Goal: Task Accomplishment & Management: Manage account settings

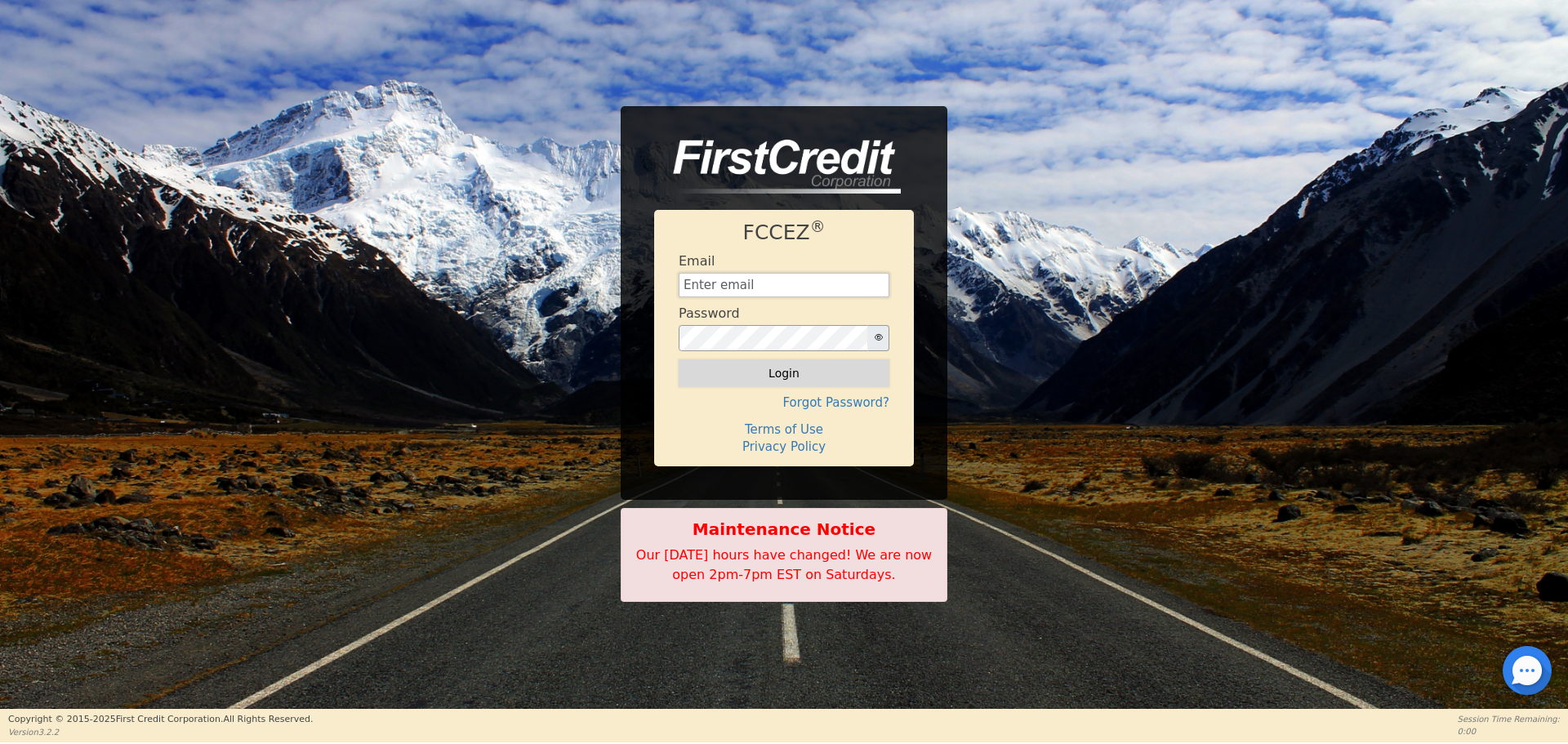
type input "aquaremachtlc@gmail.com"
click at [778, 373] on button "Login" at bounding box center [784, 373] width 211 height 28
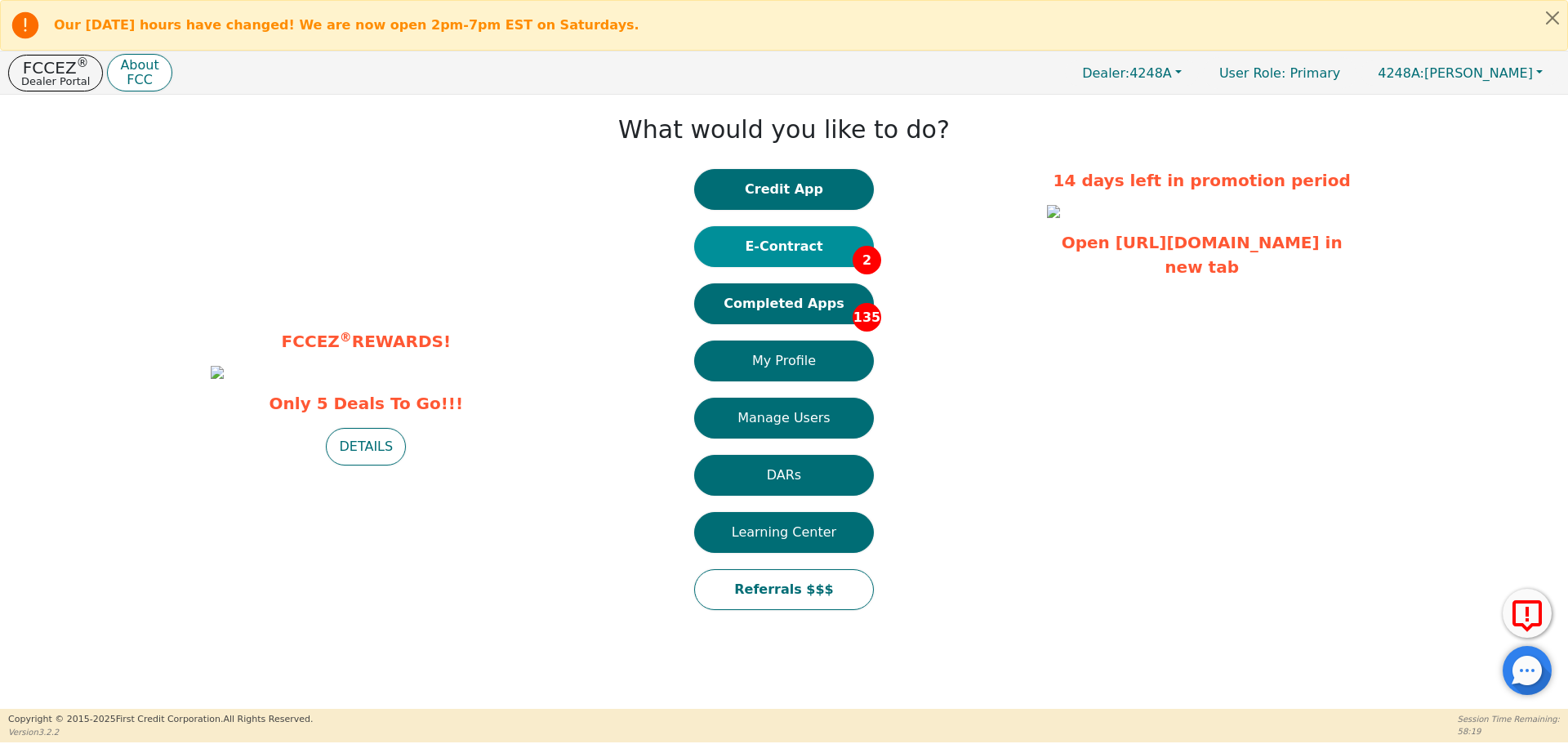
click at [787, 253] on button "E-Contract 2" at bounding box center [784, 246] width 180 height 40
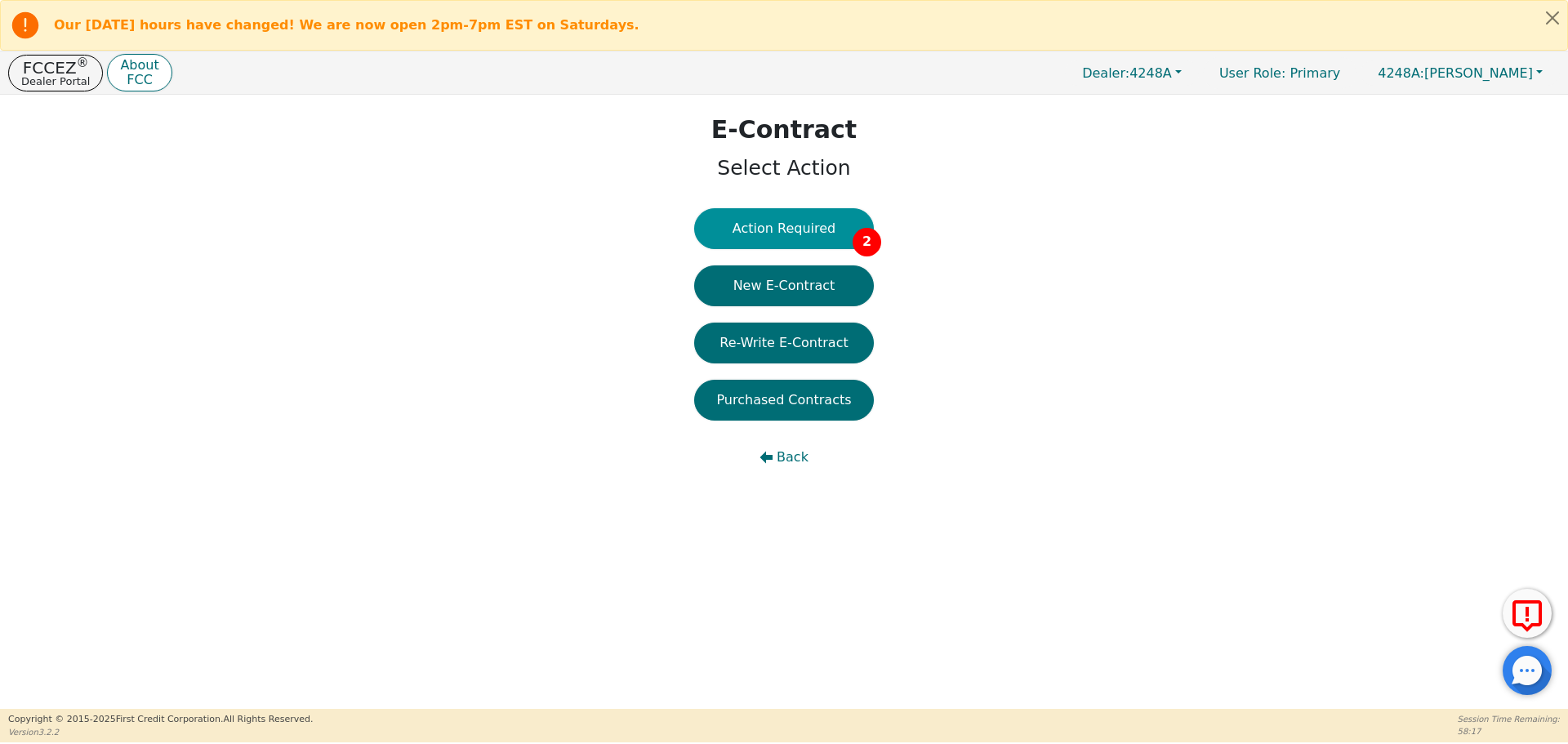
click at [787, 231] on button "Action Required 2" at bounding box center [784, 229] width 180 height 40
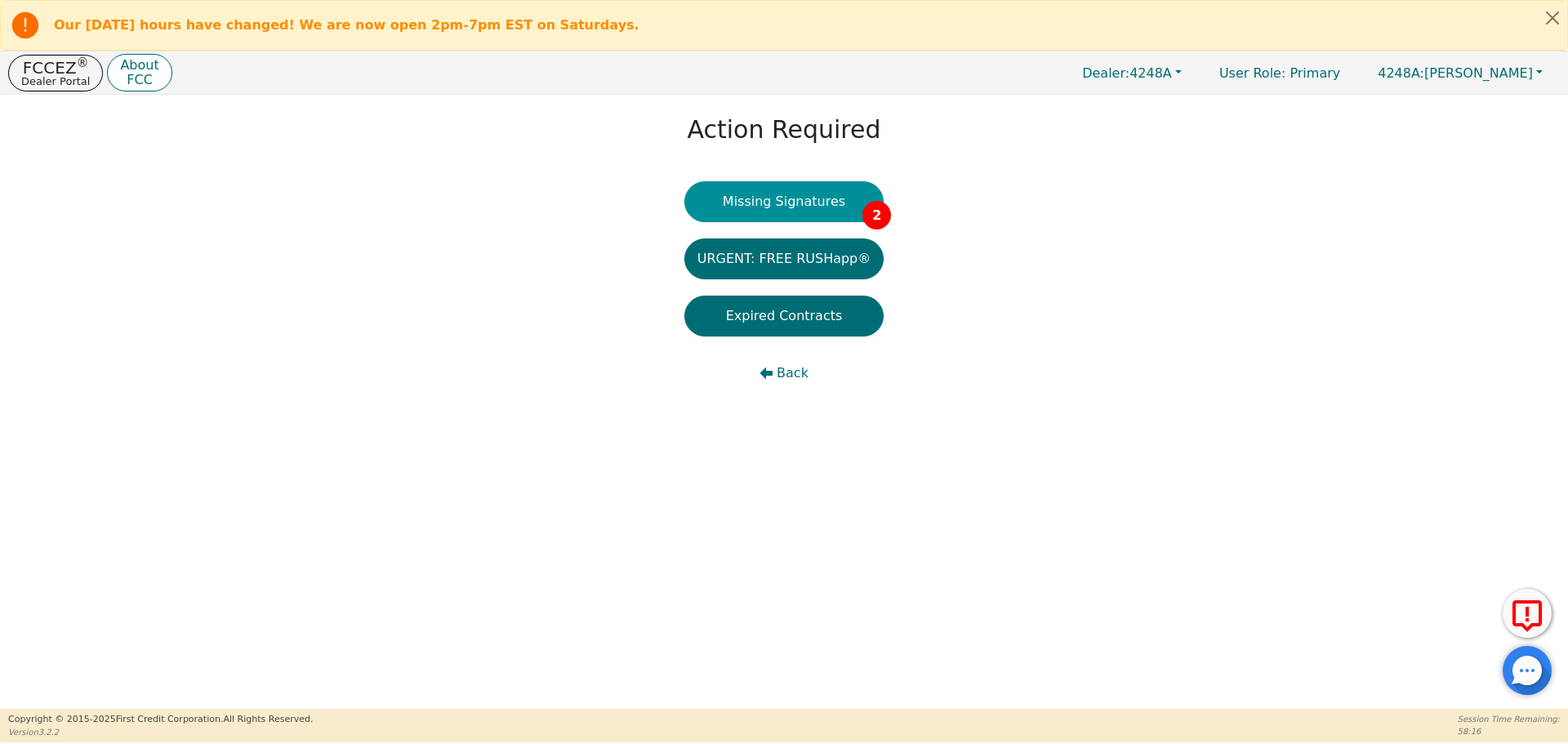
click at [787, 218] on button "Missing Signatures 2" at bounding box center [784, 202] width 200 height 40
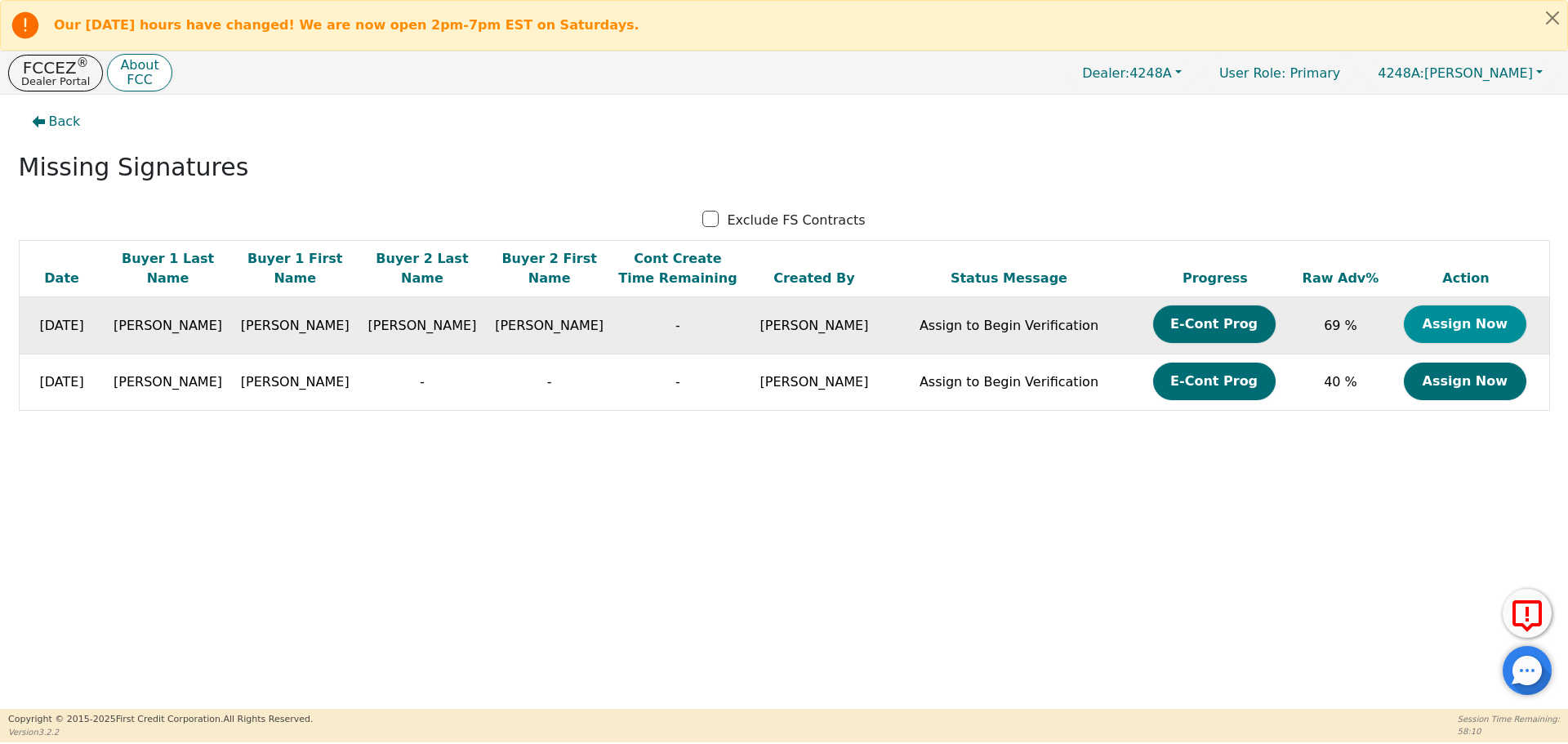
click at [1424, 319] on button "Assign Now" at bounding box center [1465, 324] width 122 height 38
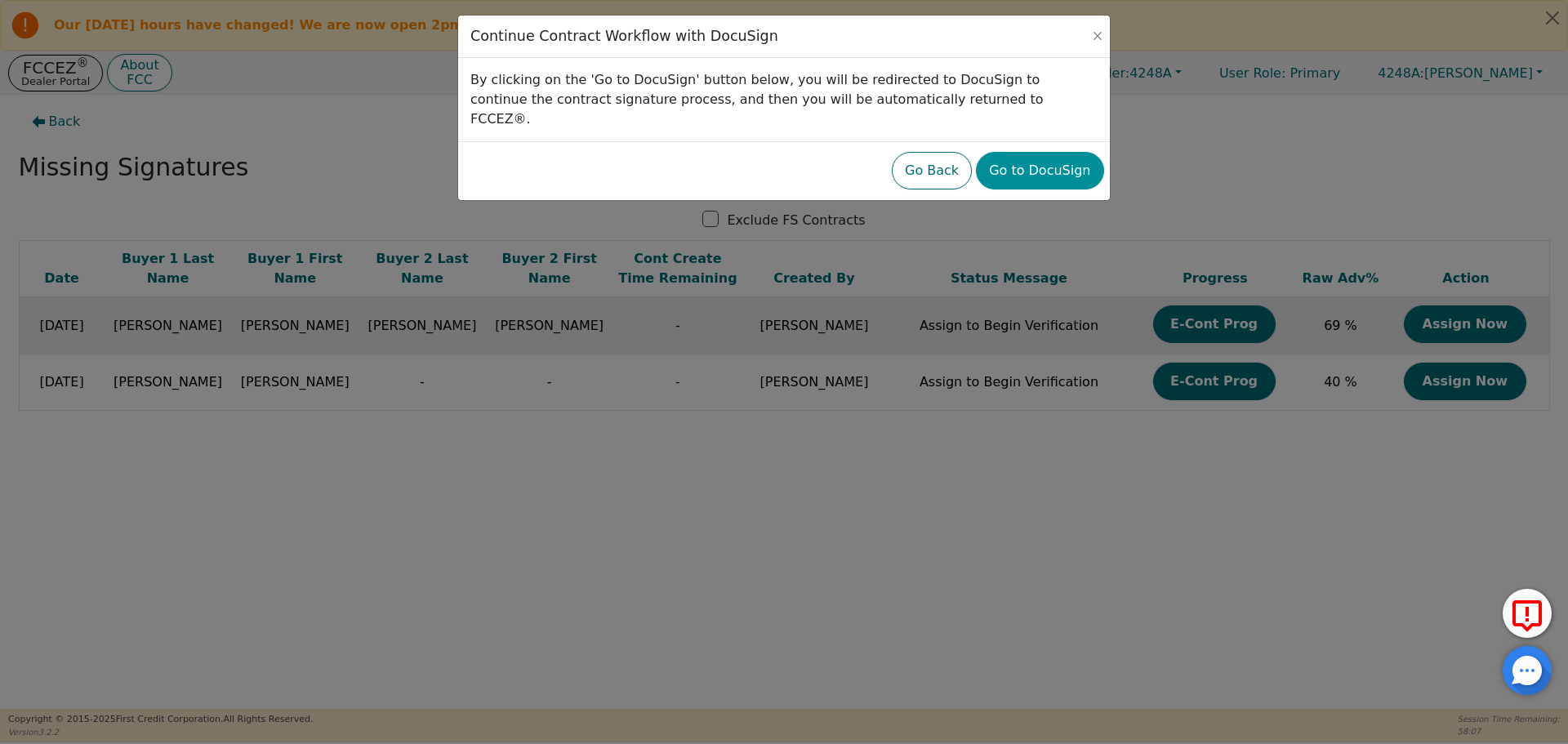
click at [1068, 152] on button "Go to DocuSign" at bounding box center [1040, 170] width 127 height 38
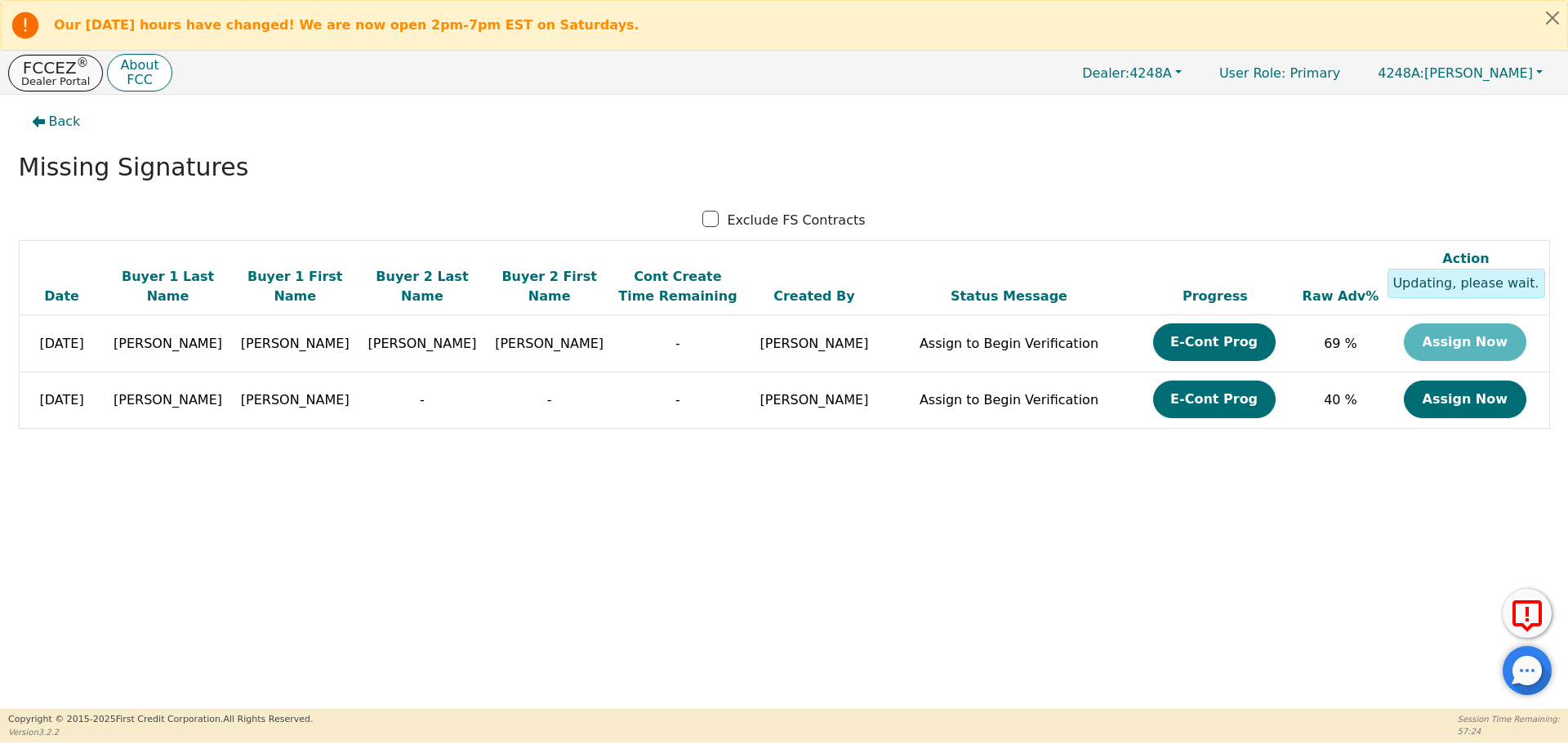
click at [56, 72] on p "FCCEZ ®" at bounding box center [55, 67] width 68 height 16
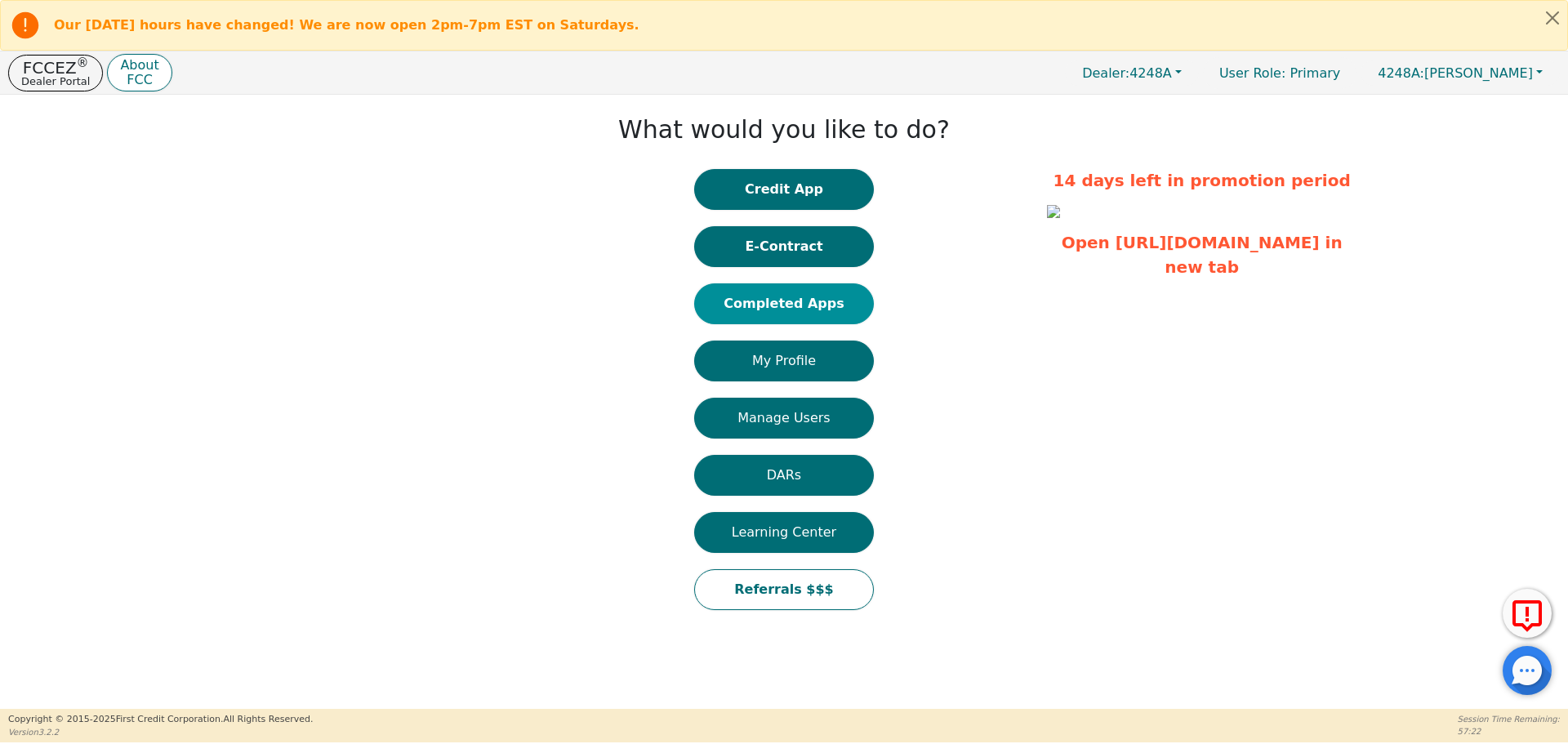
click at [776, 309] on button "Completed Apps" at bounding box center [784, 304] width 180 height 40
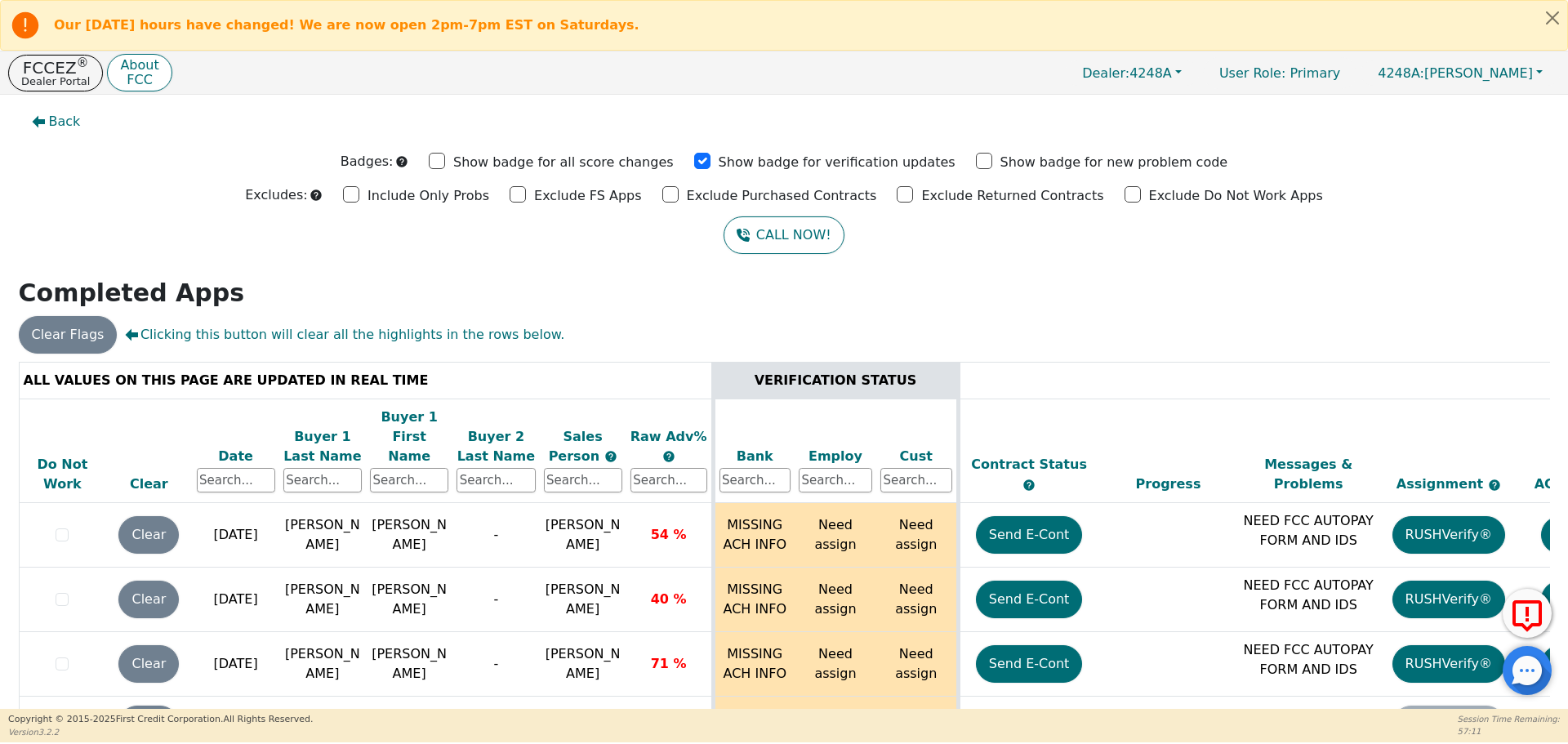
click at [776, 309] on div "Back Badges: Show badge for all score changes Show badge for verification updat…" at bounding box center [784, 402] width 1568 height 614
click at [305, 468] on input "text" at bounding box center [322, 480] width 78 height 24
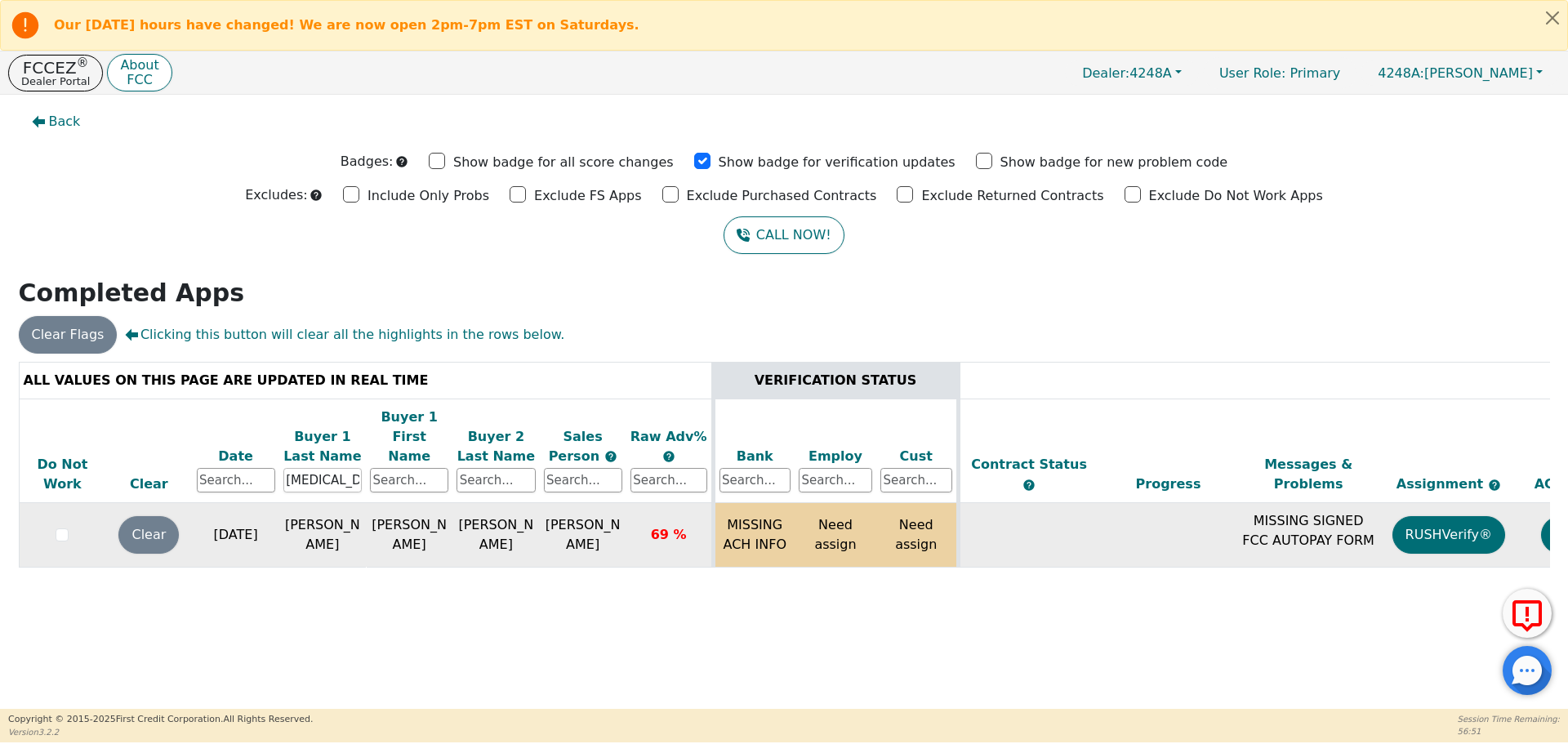
scroll to position [0, 250]
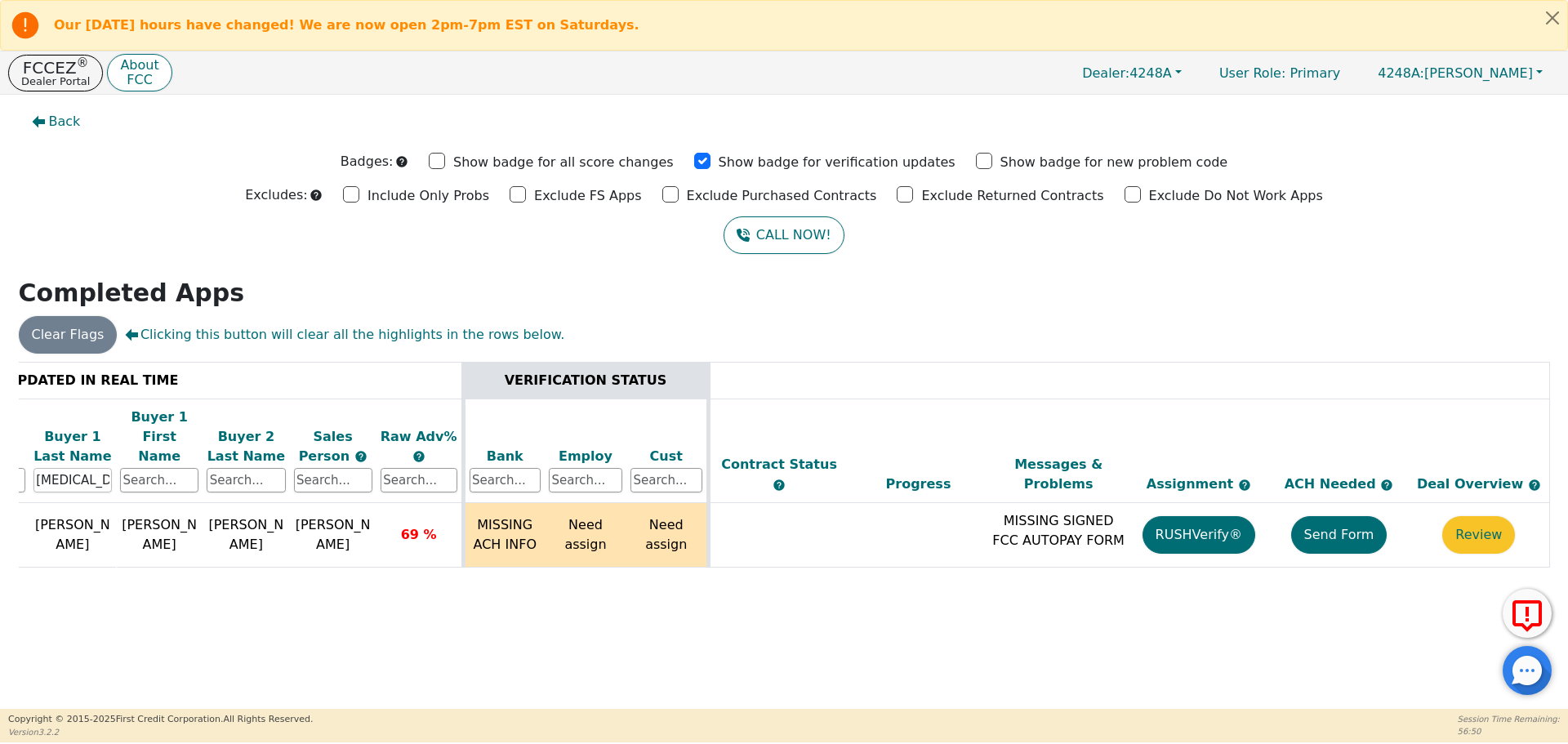
type input "[MEDICAL_DATA]"
click at [1346, 516] on button "Send Form" at bounding box center [1339, 535] width 96 height 38
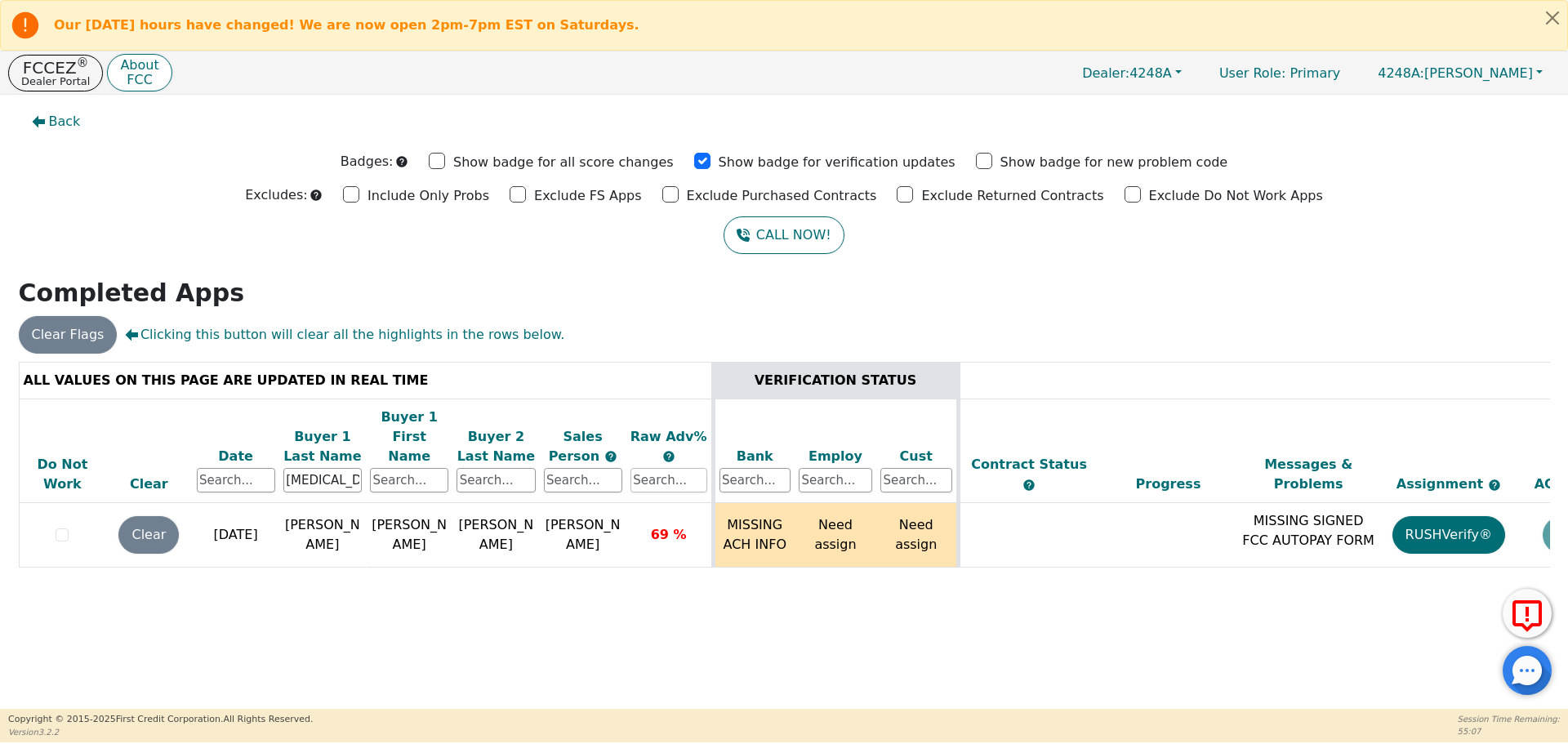
click at [642, 471] on input "text" at bounding box center [668, 480] width 77 height 24
click at [39, 82] on p "Dealer Portal" at bounding box center [55, 81] width 68 height 11
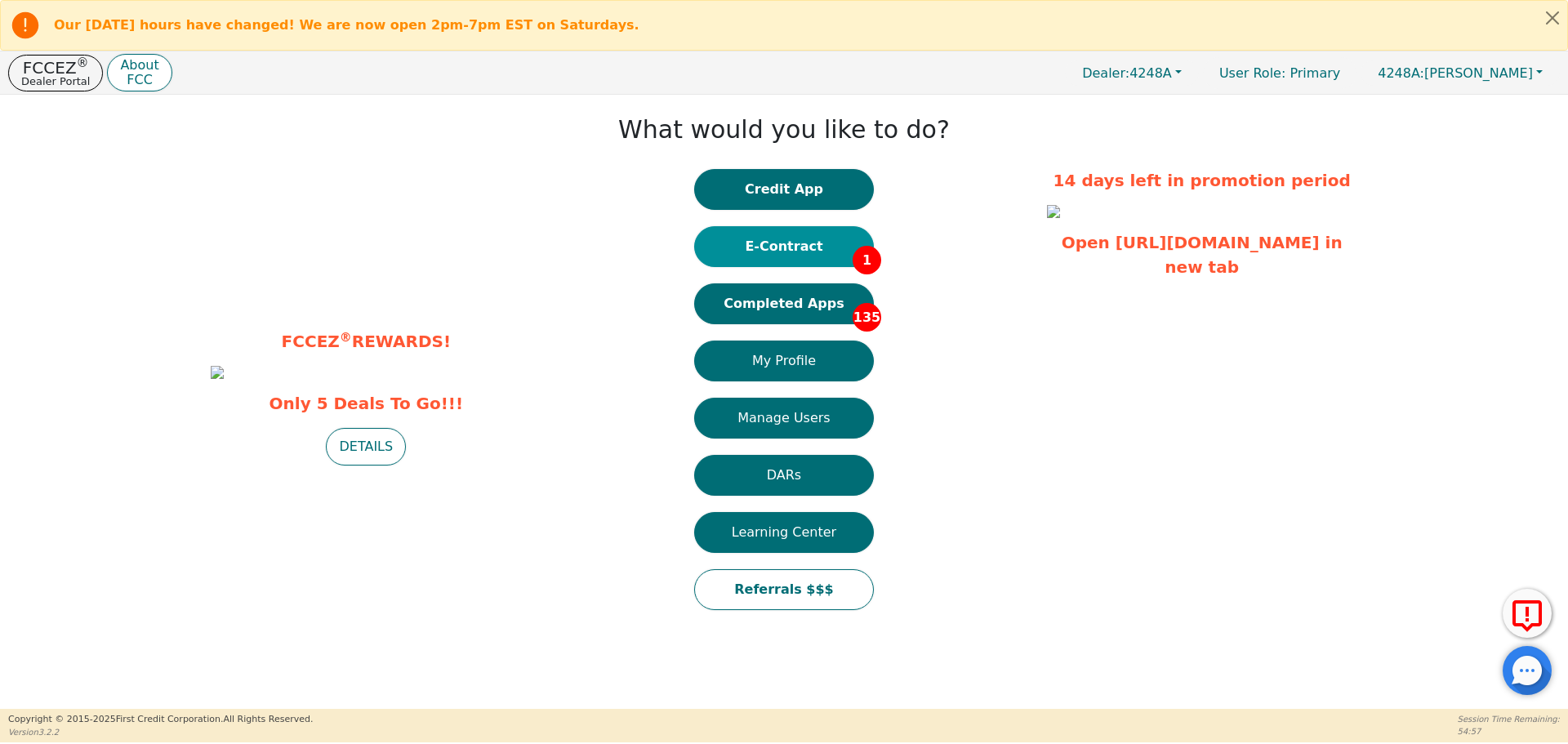
click at [811, 235] on button "E-Contract 1" at bounding box center [784, 246] width 180 height 40
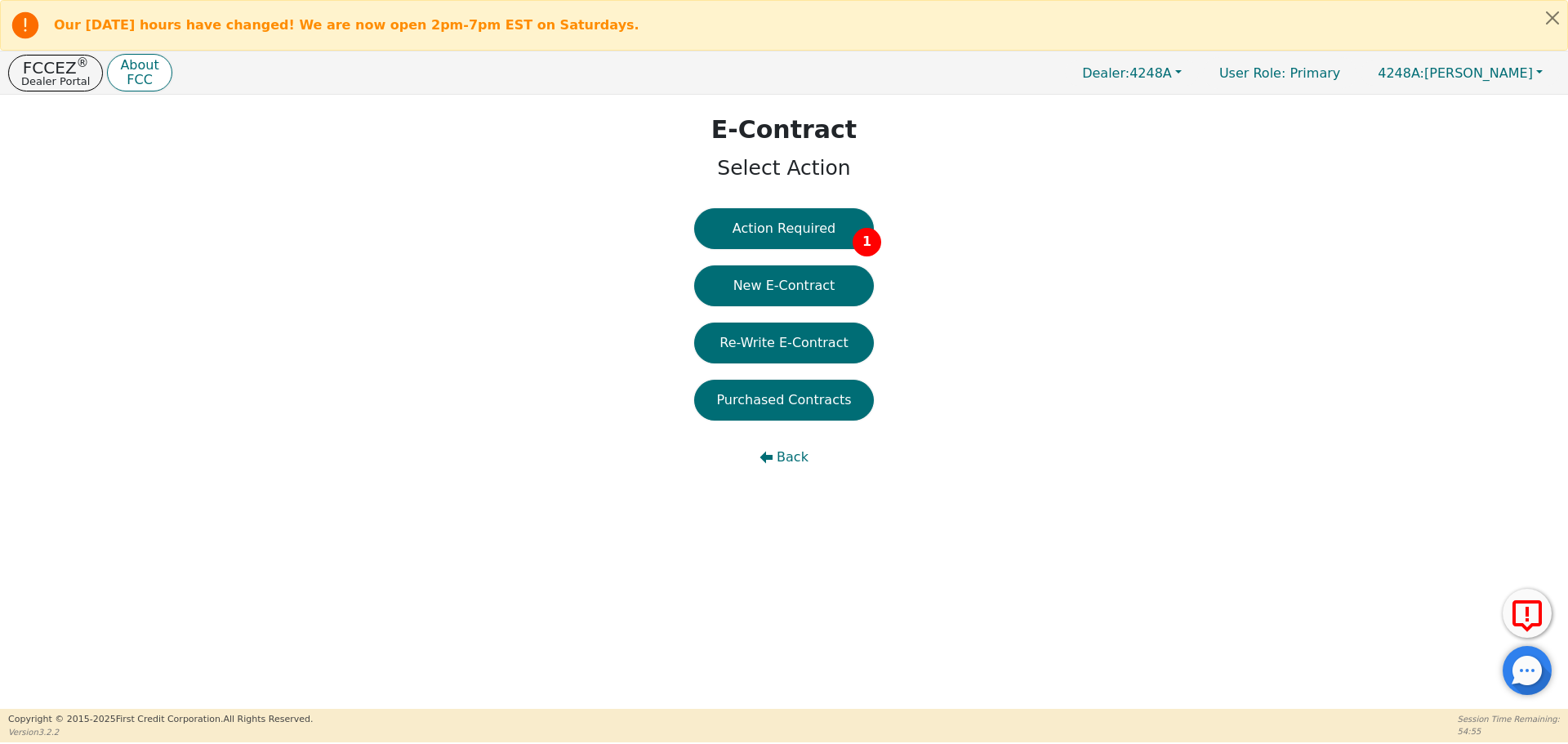
click at [811, 235] on button "Action Required 1" at bounding box center [784, 229] width 180 height 40
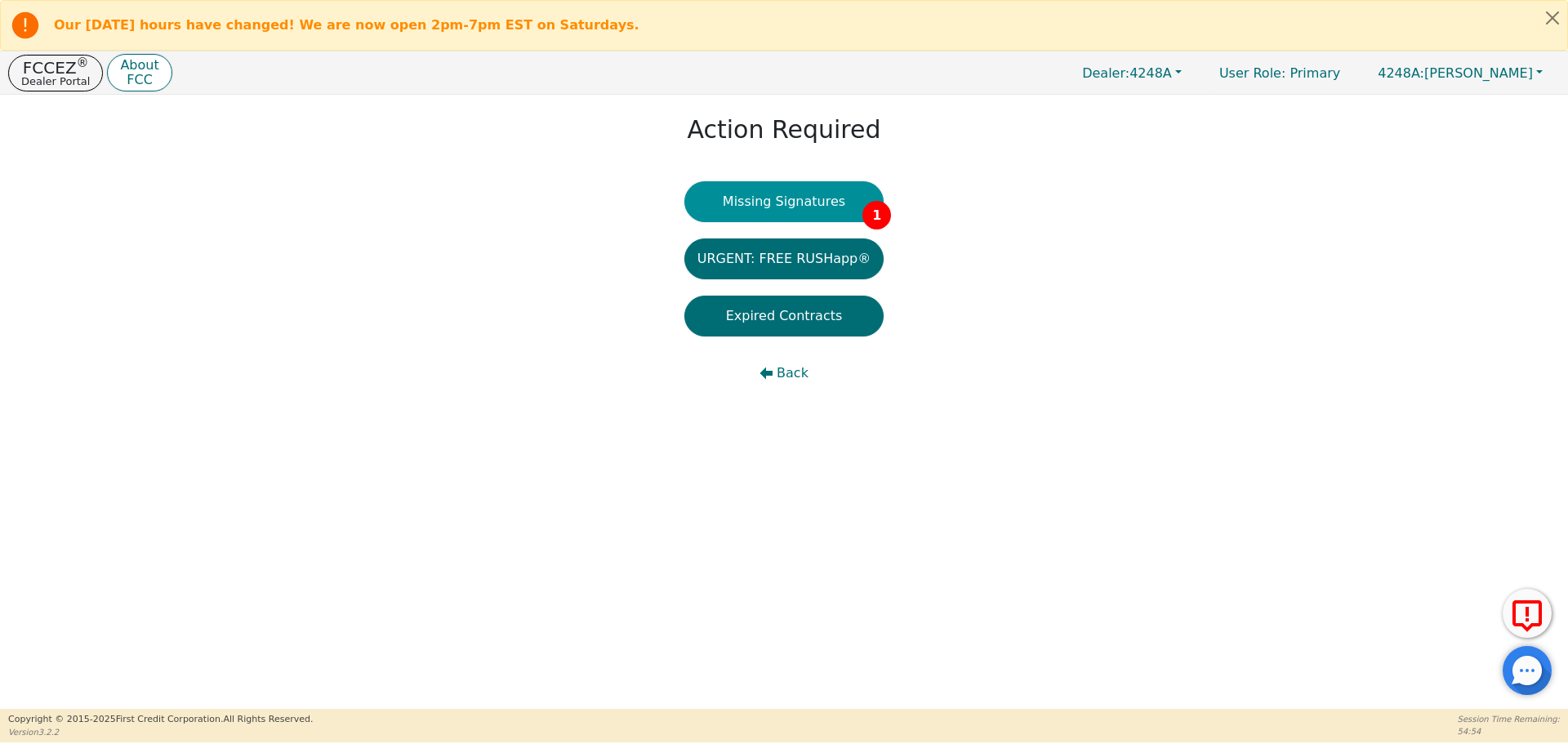
click at [803, 215] on button "Missing Signatures 1" at bounding box center [784, 202] width 200 height 40
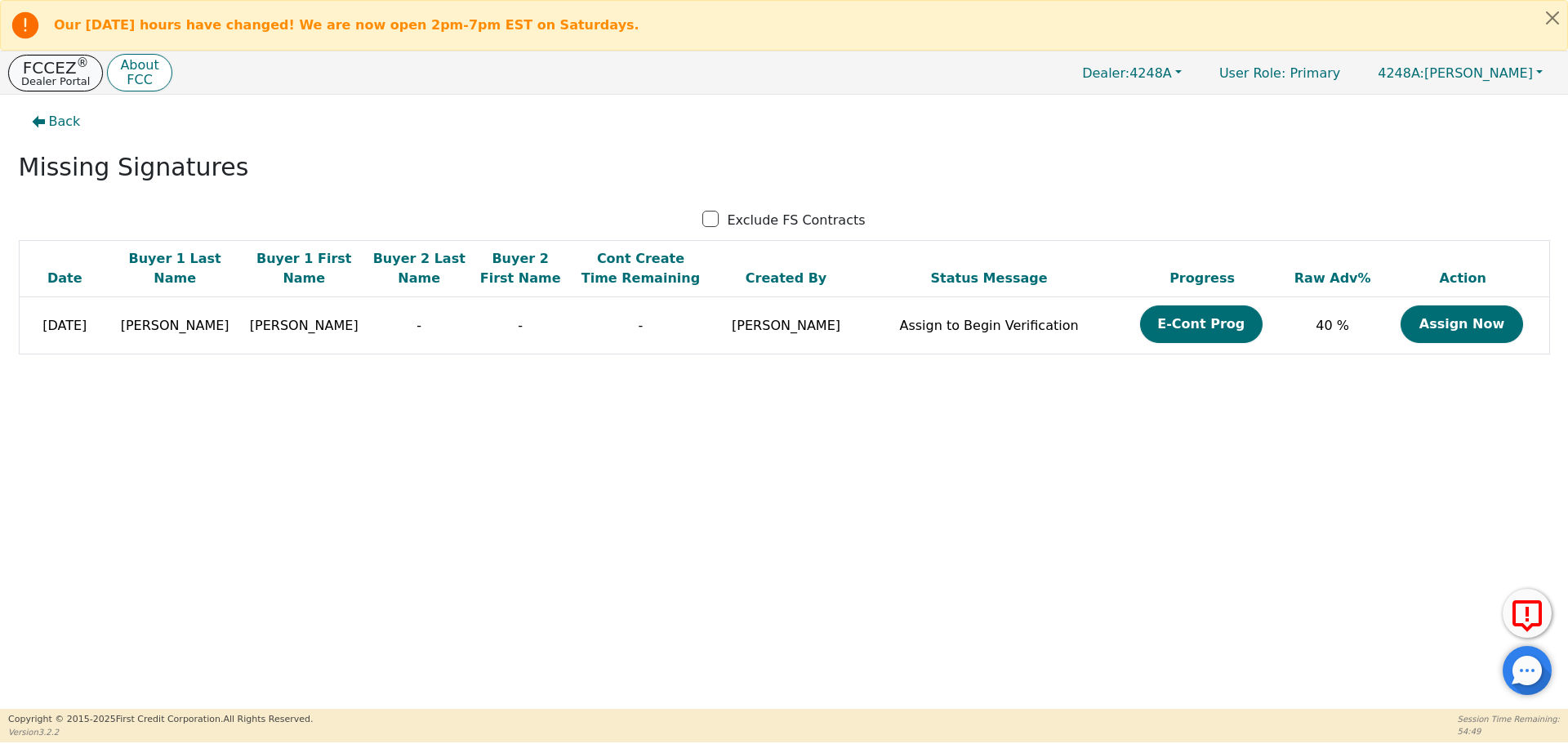
click at [81, 83] on button "FCCEZ ® Dealer Portal" at bounding box center [56, 73] width 95 height 37
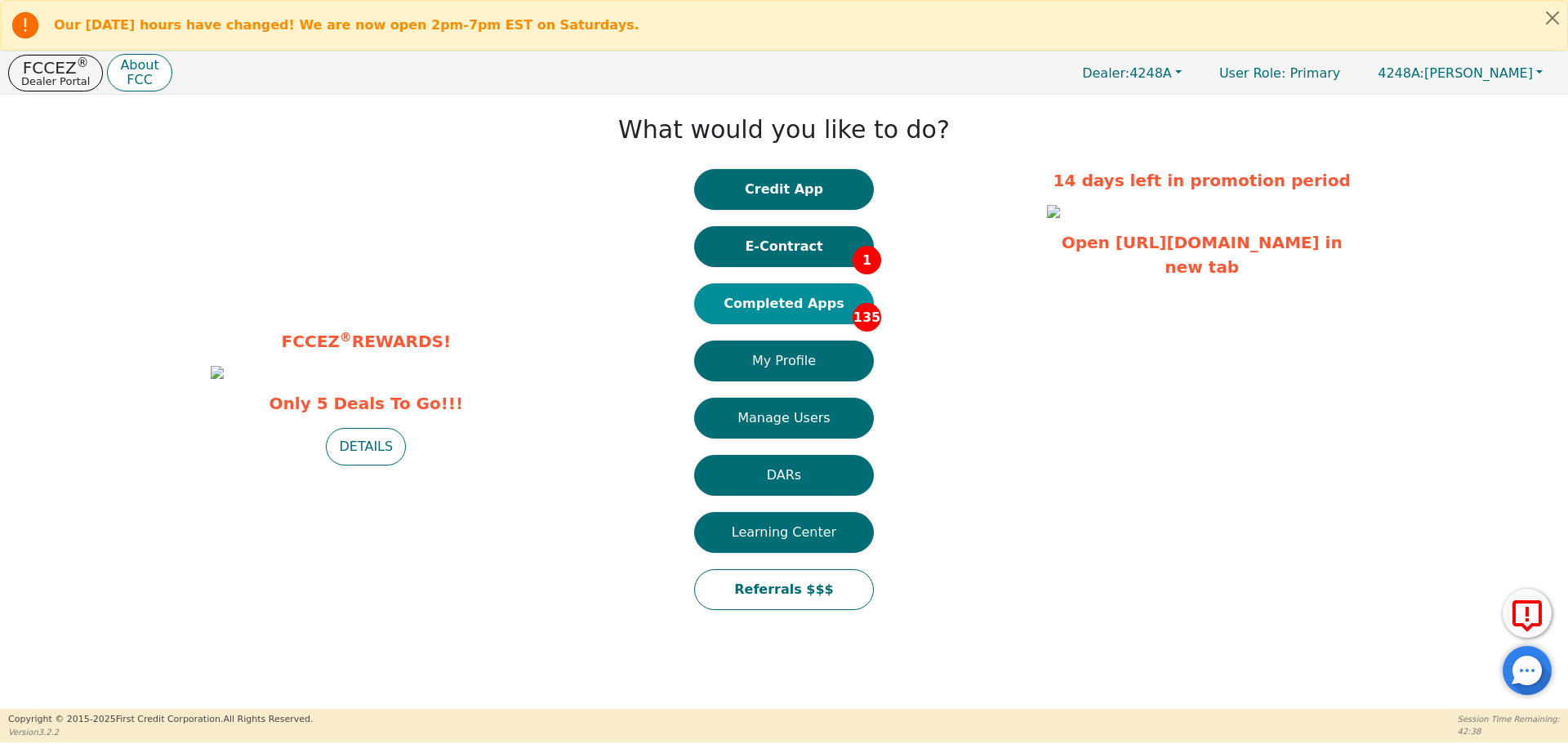
click at [812, 299] on button "Completed Apps 135" at bounding box center [784, 304] width 180 height 40
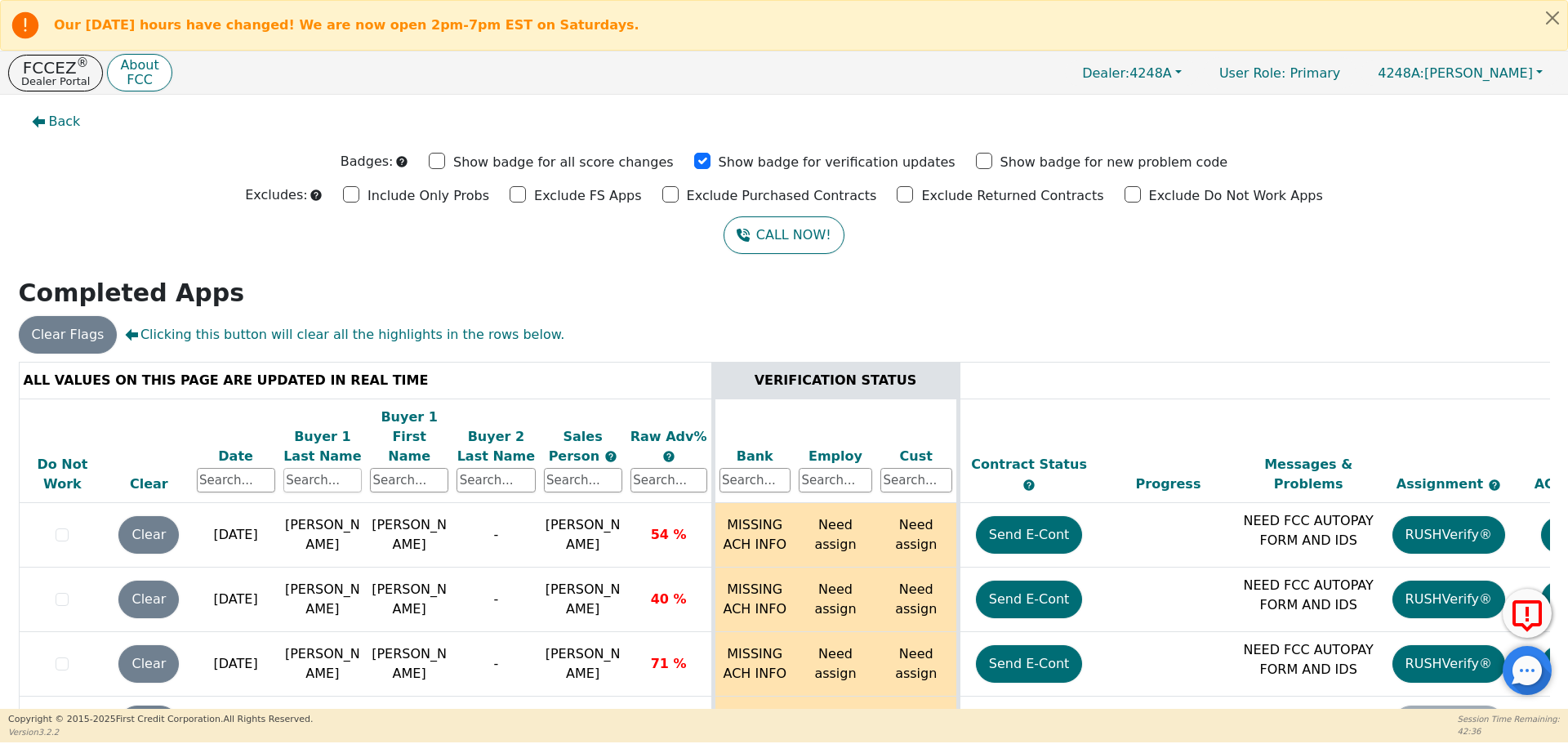
click at [323, 468] on input "text" at bounding box center [322, 480] width 78 height 24
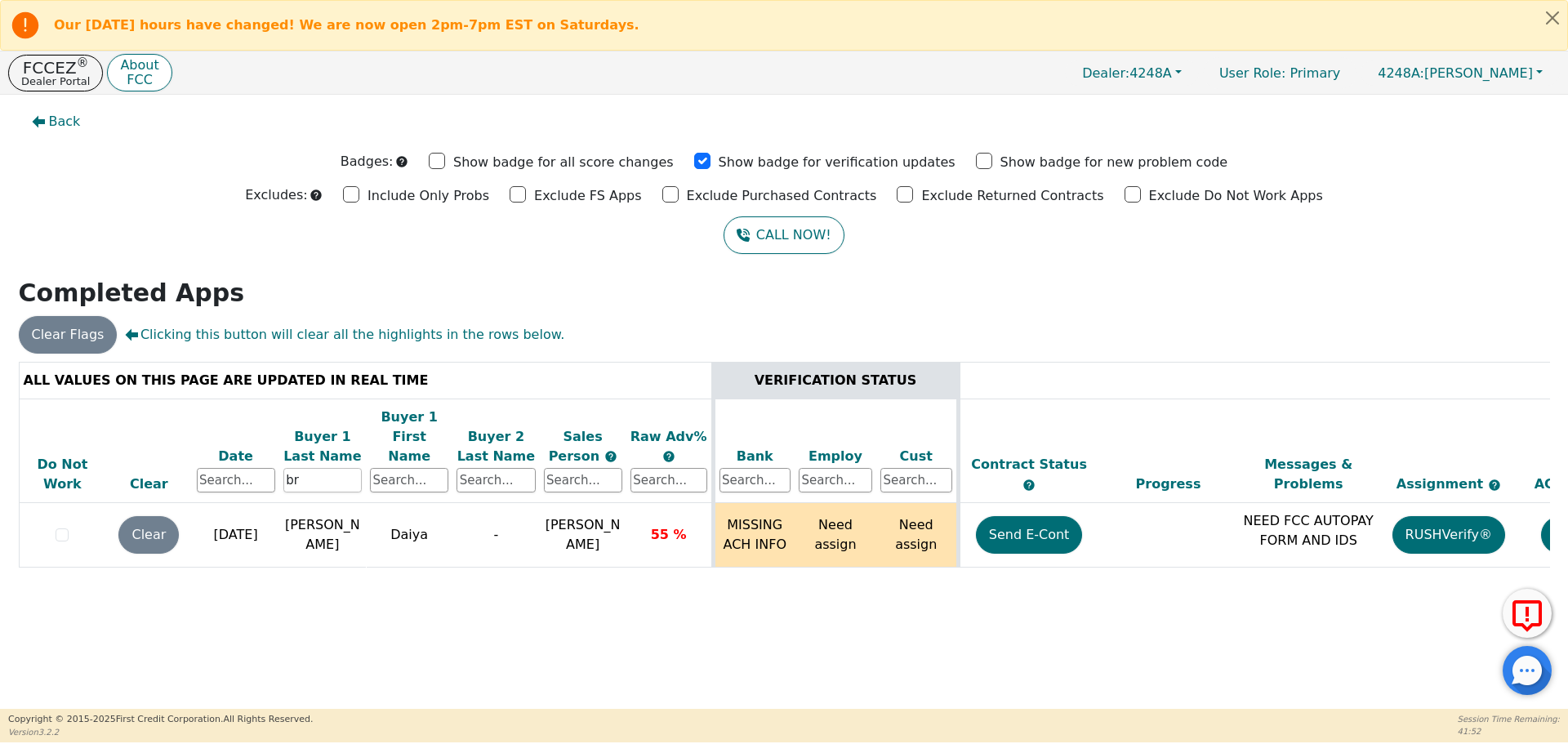
type input "b"
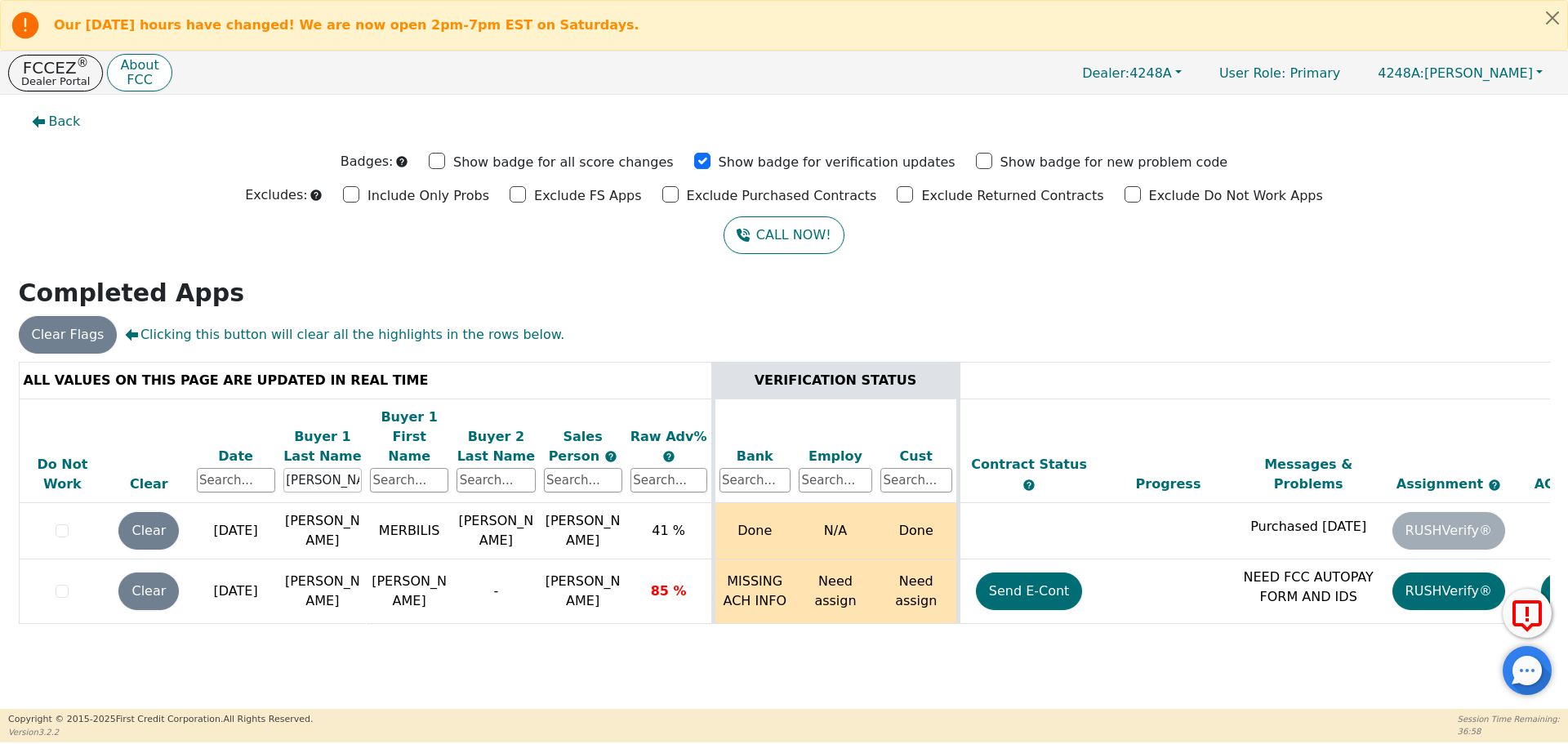
type input "[PERSON_NAME]"
